Goal: Task Accomplishment & Management: Manage account settings

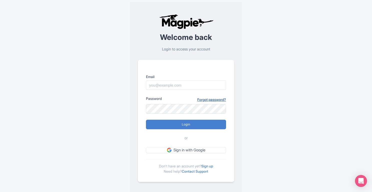
click at [210, 99] on link "Forgot password?" at bounding box center [211, 99] width 29 height 5
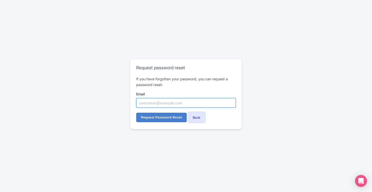
click at [183, 104] on input "Email" at bounding box center [186, 103] width 100 height 10
paste input "info@alcudia-boat-rental.com"
type input "info@alcudia-boat-rental.com"
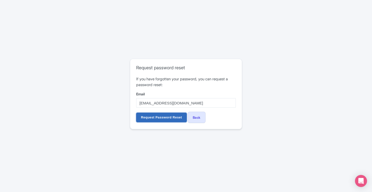
click at [163, 117] on input "Request Password Reset" at bounding box center [161, 118] width 51 height 10
